Goal: Ask a question

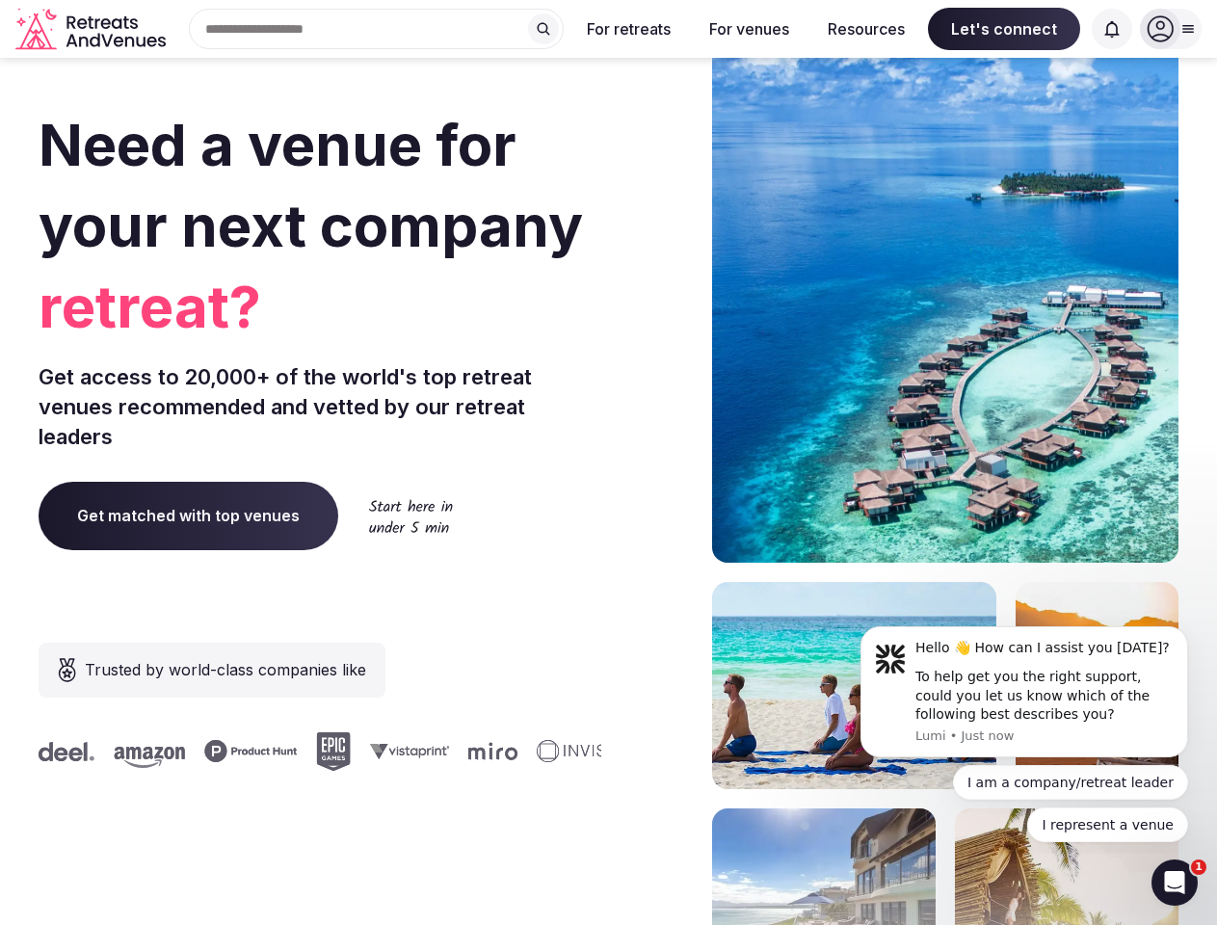
click at [608, 463] on div "Need a venue for your next company retreat? Get access to 20,000+ of the world'…" at bounding box center [609, 577] width 1140 height 1162
click at [377, 29] on div "Search Popular Destinations [GEOGRAPHIC_DATA], [GEOGRAPHIC_DATA] [GEOGRAPHIC_DA…" at bounding box center [369, 29] width 390 height 40
click at [544, 29] on input "text" at bounding box center [376, 29] width 375 height 40
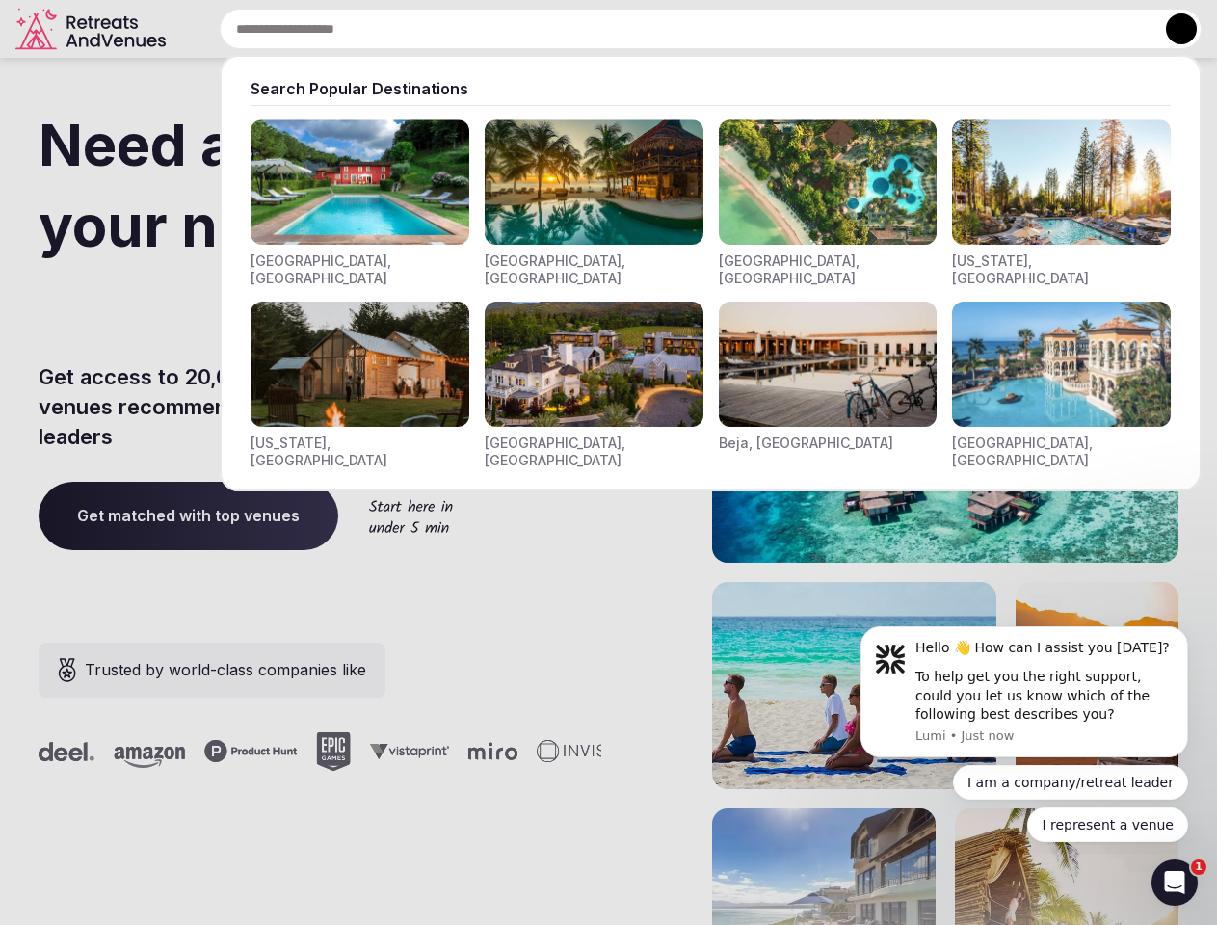
click at [629, 29] on input "text" at bounding box center [711, 29] width 982 height 40
click at [749, 29] on input "text" at bounding box center [711, 29] width 982 height 40
click at [867, 29] on input "text" at bounding box center [711, 29] width 982 height 40
click at [1004, 29] on input "text" at bounding box center [711, 29] width 982 height 40
click at [1112, 29] on input "text" at bounding box center [711, 29] width 982 height 40
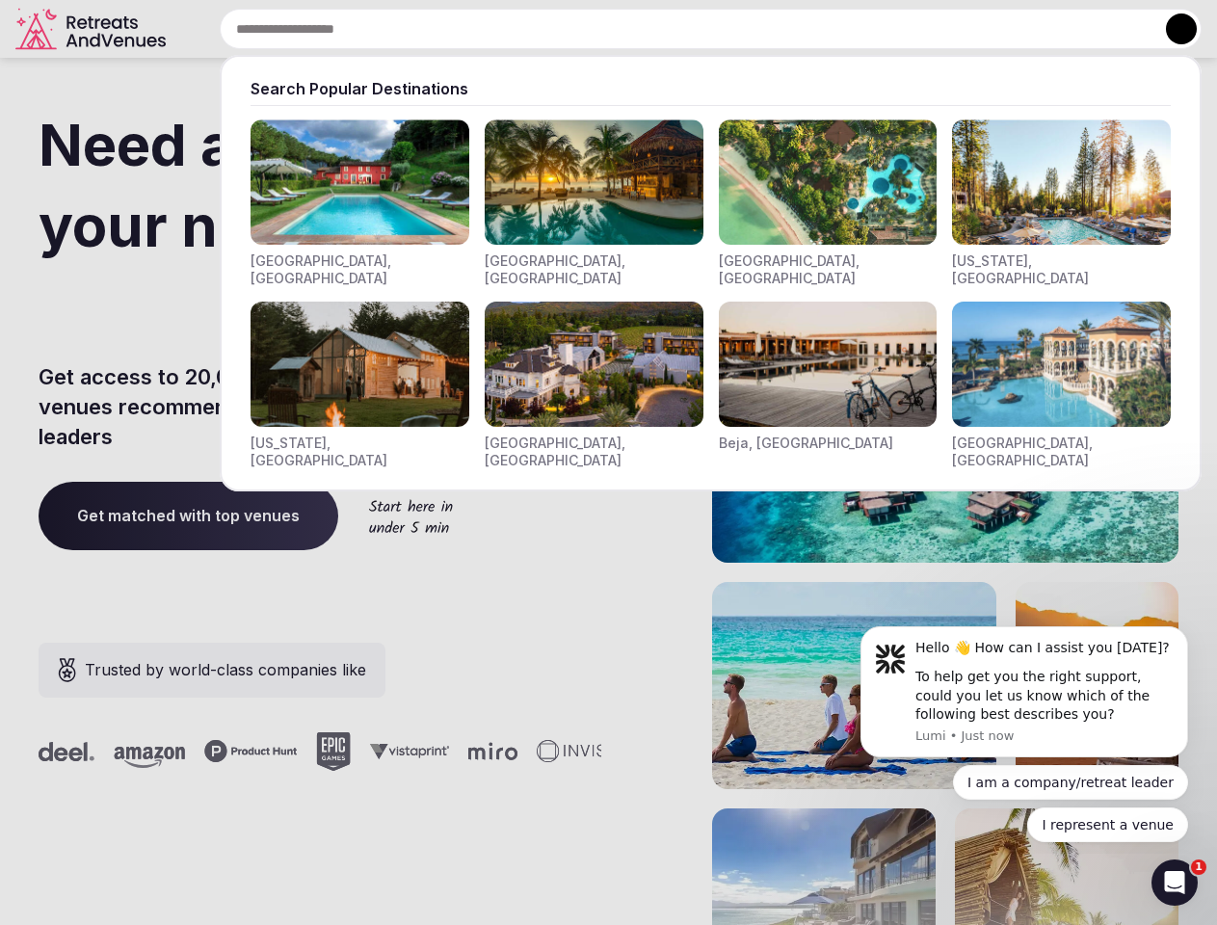
click at [1171, 29] on button at bounding box center [1181, 28] width 31 height 31
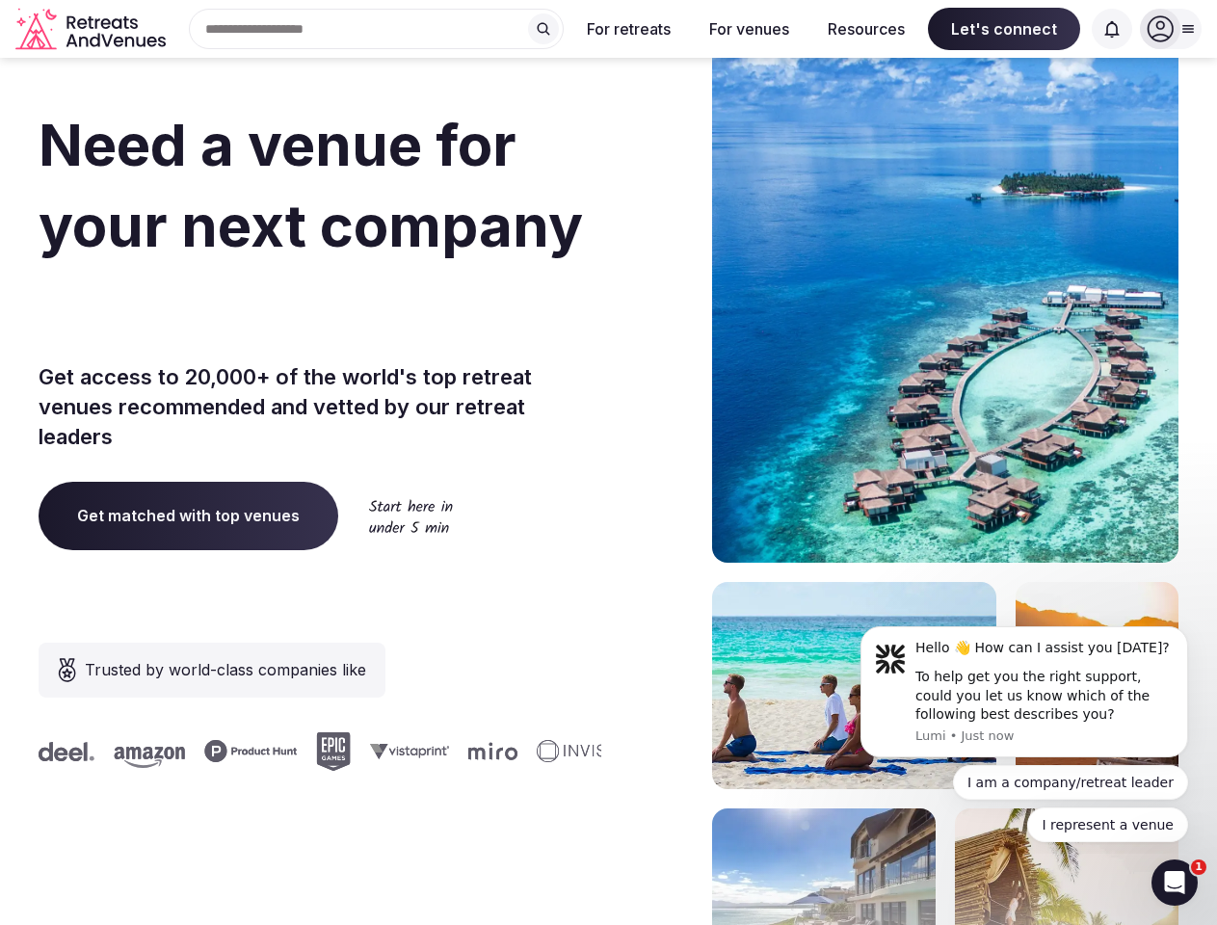
click at [1025, 692] on div "To help get you the right support, could you let us know which of the following…" at bounding box center [1045, 696] width 258 height 57
